Goal: Task Accomplishment & Management: Complete application form

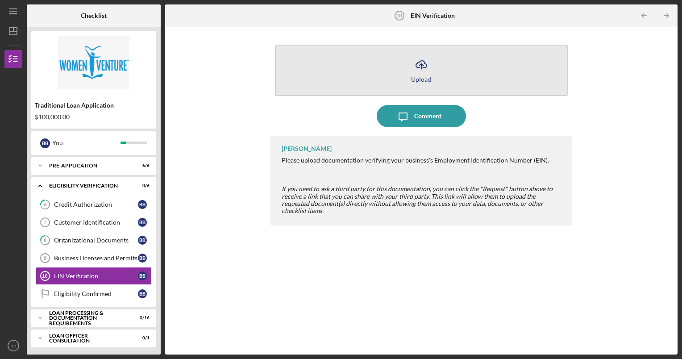
click at [423, 59] on icon "Icon/Upload" at bounding box center [421, 65] width 22 height 22
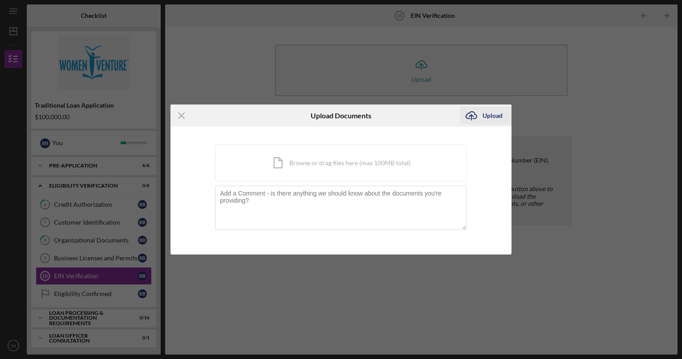
click at [484, 117] on div "Upload" at bounding box center [493, 116] width 20 height 18
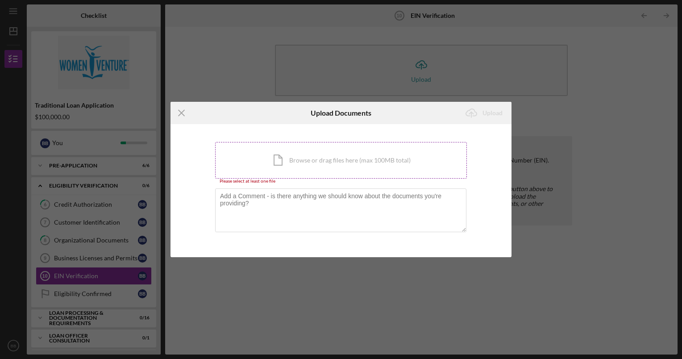
click at [386, 150] on div "Icon/Document Browse or drag files here (max 100MB total) Tap to choose files o…" at bounding box center [341, 160] width 252 height 37
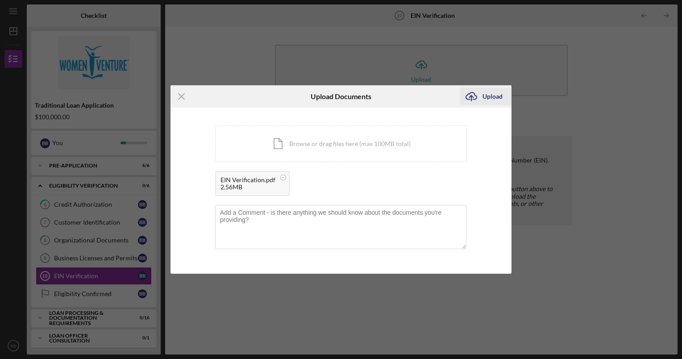
click at [486, 95] on div "Upload" at bounding box center [493, 97] width 20 height 18
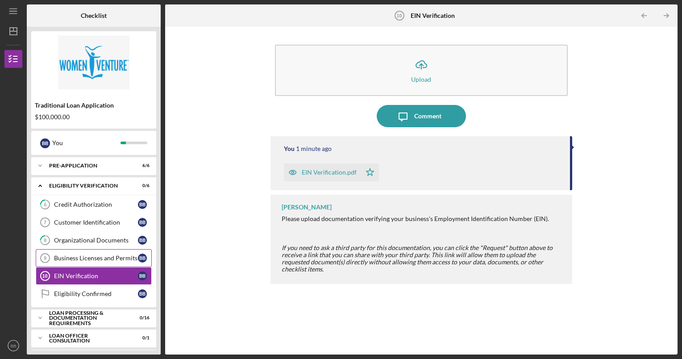
click at [84, 257] on div "Business Licenses and Permits" at bounding box center [96, 258] width 84 height 7
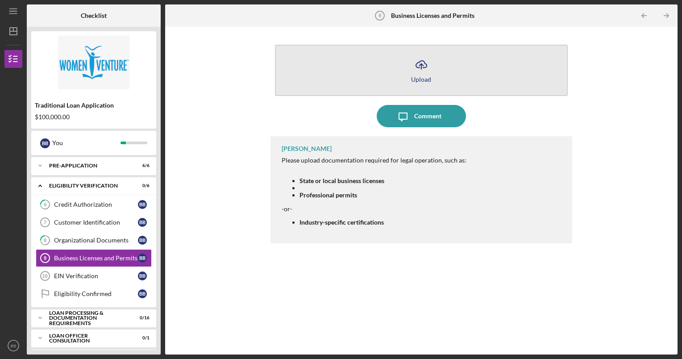
click at [420, 80] on div "Upload" at bounding box center [421, 79] width 20 height 7
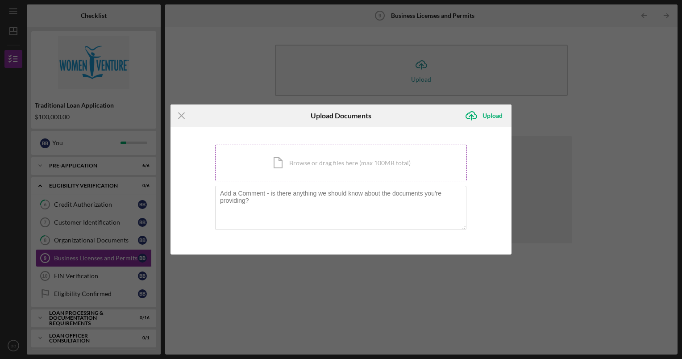
click at [299, 171] on div "Icon/Document Browse or drag files here (max 100MB total) Tap to choose files o…" at bounding box center [341, 163] width 252 height 37
click at [381, 153] on div "Icon/Document Browse or drag files here (max 100MB total) Tap to choose files o…" at bounding box center [341, 163] width 252 height 37
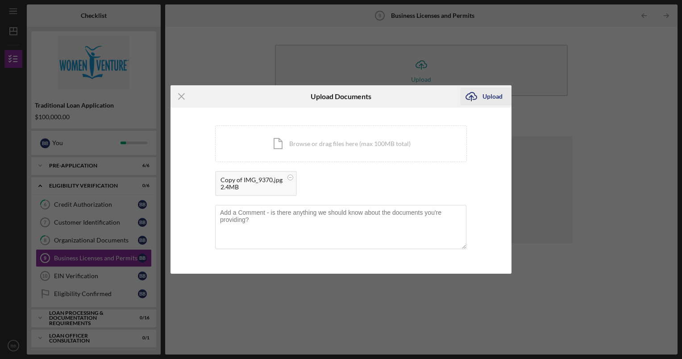
click at [486, 98] on div "Upload" at bounding box center [493, 97] width 20 height 18
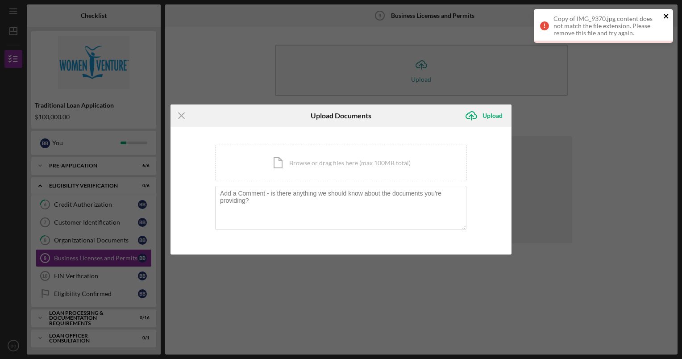
click at [668, 20] on button "close" at bounding box center [667, 17] width 6 height 8
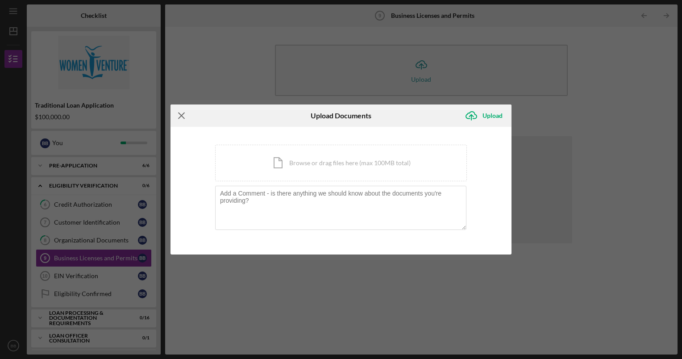
click at [184, 112] on icon "Icon/Menu Close" at bounding box center [182, 115] width 22 height 22
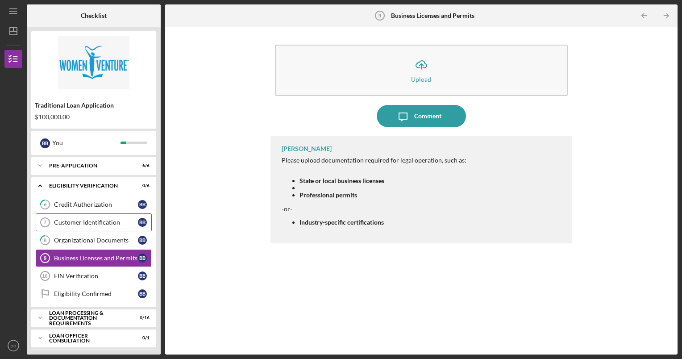
click at [86, 218] on link "Customer Identification 7 Customer Identification B B" at bounding box center [94, 222] width 116 height 18
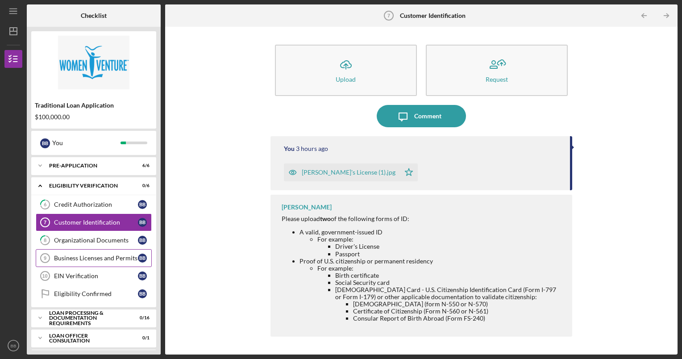
click at [93, 263] on link "Business Licenses and Permits 9 Business Licenses and Permits B B" at bounding box center [94, 258] width 116 height 18
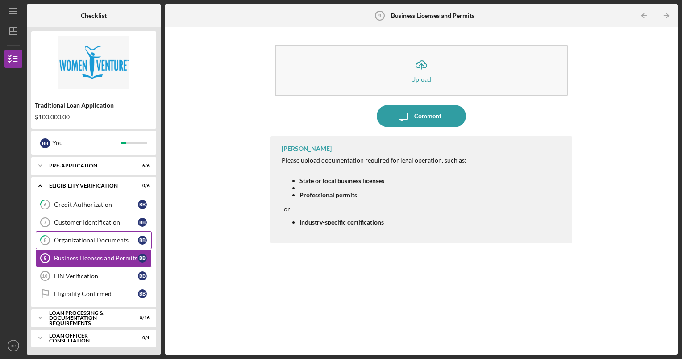
click at [94, 243] on div "Organizational Documents" at bounding box center [96, 240] width 84 height 7
